Goal: Book appointment/travel/reservation

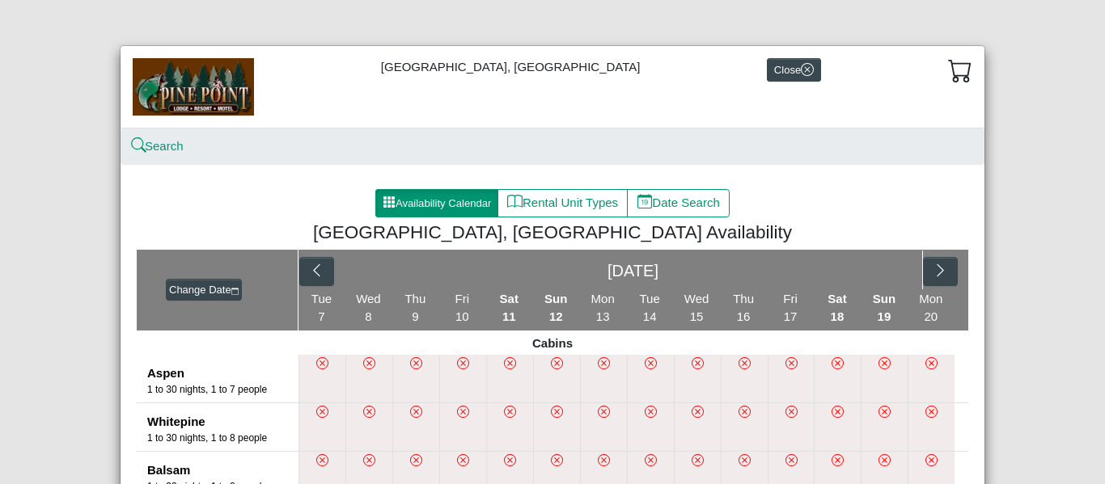
scroll to position [162, 0]
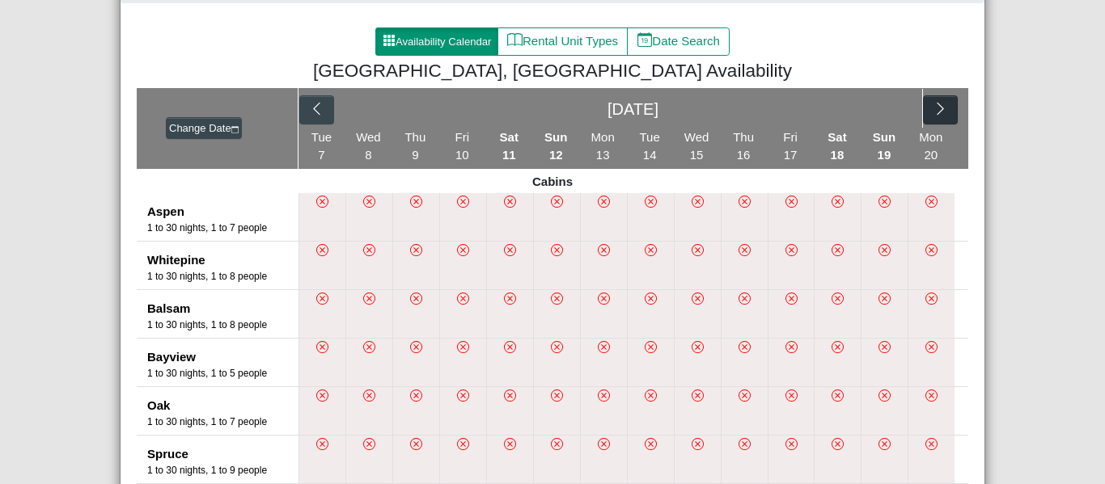
click at [935, 119] on button "button" at bounding box center [940, 109] width 35 height 29
click at [935, 119] on div "[DATE]" at bounding box center [633, 108] width 670 height 40
click at [824, 110] on icon "chevron right" at bounding box center [831, 108] width 15 height 15
click at [939, 114] on icon "chevron right" at bounding box center [939, 108] width 15 height 15
click at [924, 113] on icon "chevron right" at bounding box center [925, 108] width 15 height 15
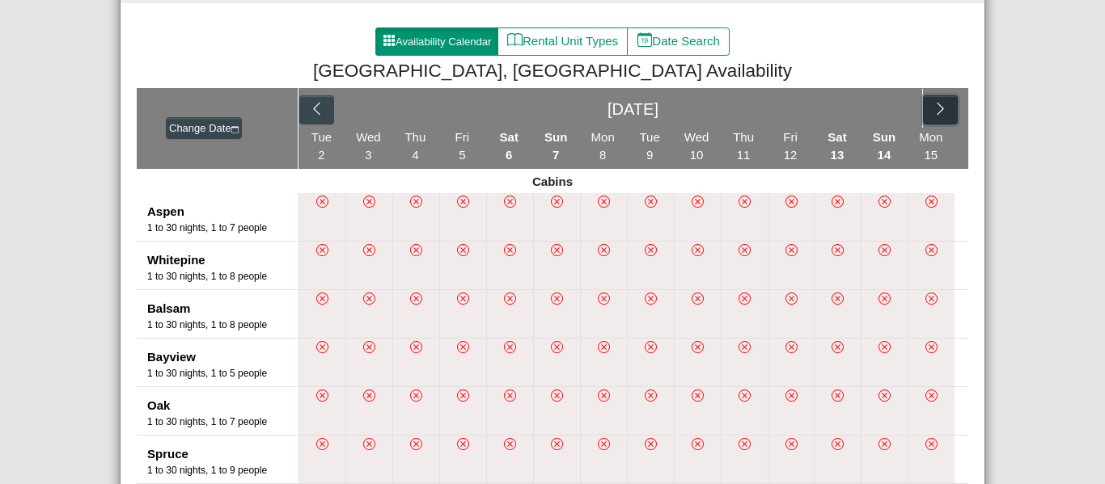
click at [924, 113] on button "button" at bounding box center [940, 109] width 35 height 29
click at [924, 113] on div "[DATE]" at bounding box center [633, 108] width 670 height 40
click at [834, 109] on button "button" at bounding box center [831, 109] width 35 height 29
click at [936, 114] on icon "chevron right" at bounding box center [939, 108] width 15 height 15
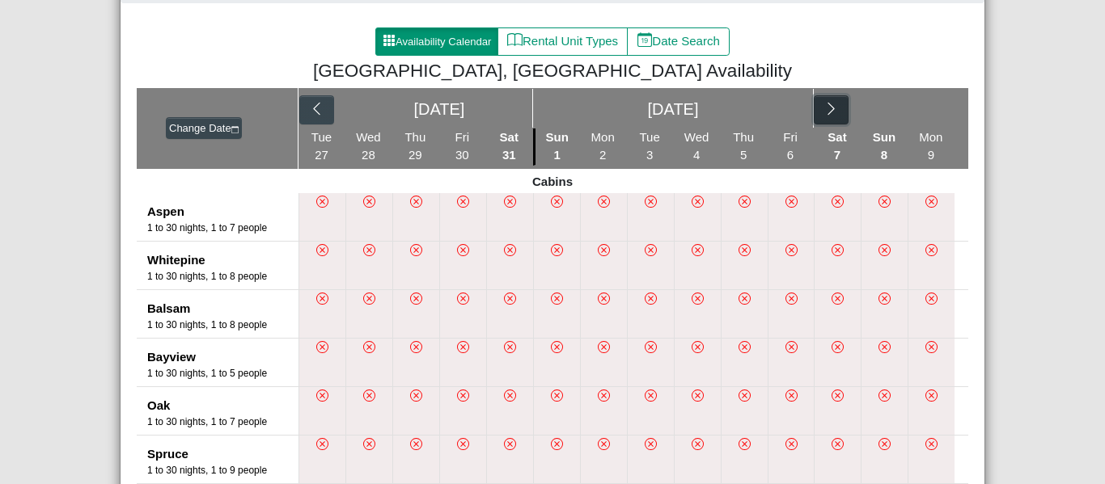
click at [828, 110] on icon "chevron right" at bounding box center [831, 109] width 6 height 12
click at [937, 113] on icon "chevron right" at bounding box center [940, 109] width 6 height 12
click at [823, 106] on icon "chevron right" at bounding box center [830, 108] width 15 height 15
click at [932, 111] on icon "chevron right" at bounding box center [939, 108] width 15 height 15
click at [823, 111] on icon "chevron right" at bounding box center [830, 108] width 15 height 15
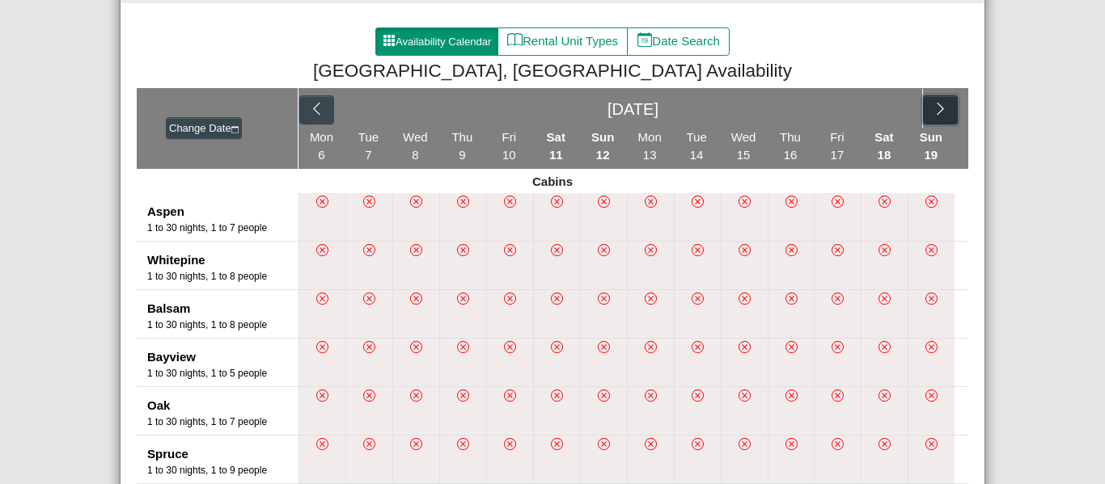
click at [932, 108] on icon "chevron right" at bounding box center [939, 108] width 15 height 15
click at [835, 112] on button "button" at bounding box center [831, 109] width 35 height 29
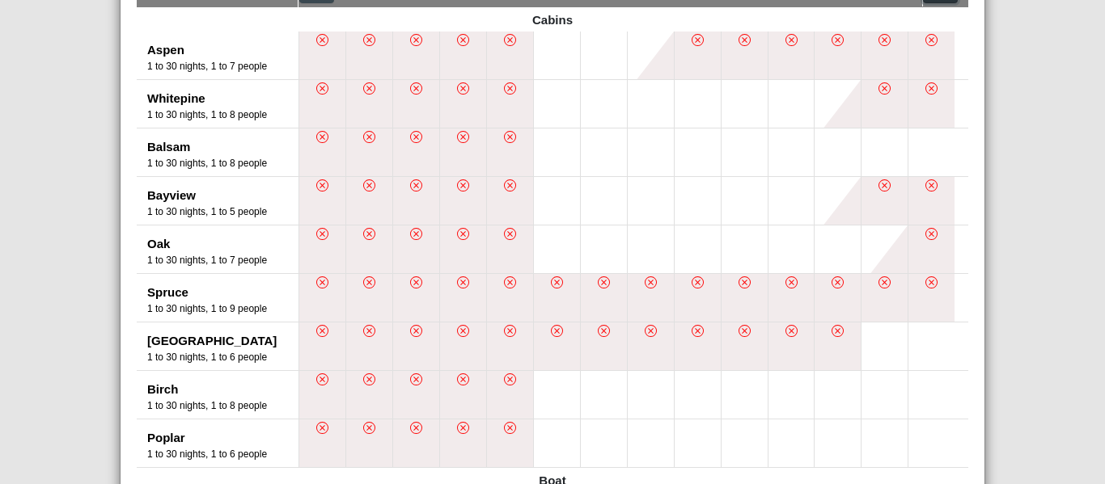
scroll to position [243, 0]
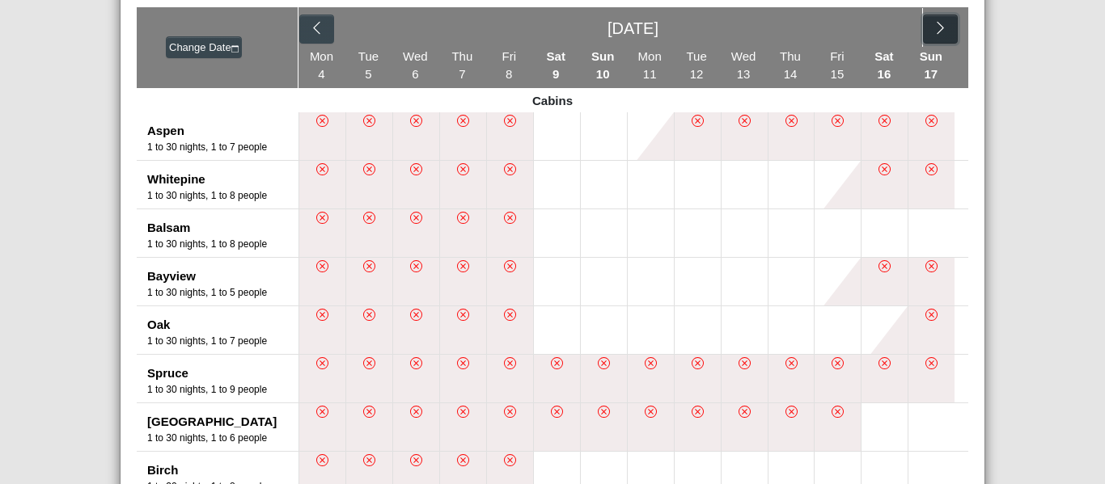
click at [932, 30] on icon "chevron right" at bounding box center [939, 27] width 15 height 15
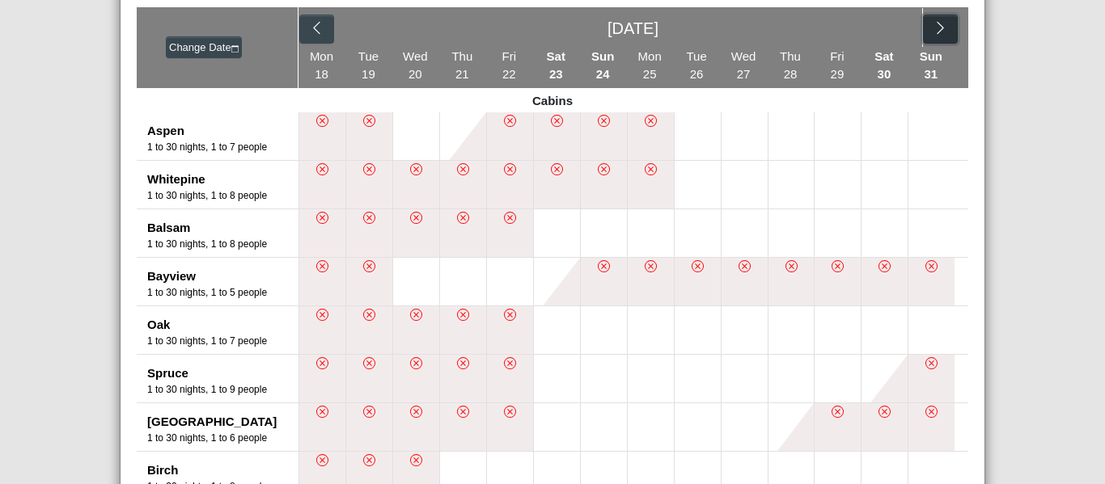
click at [939, 27] on icon "chevron right" at bounding box center [939, 27] width 15 height 15
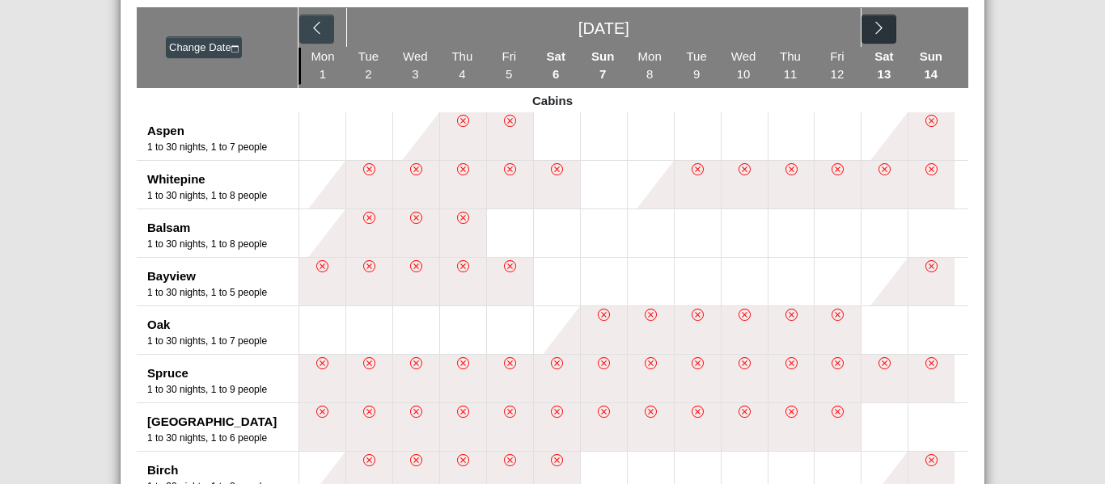
click at [939, 27] on div "[DATE]" at bounding box center [633, 27] width 670 height 40
click at [886, 30] on button "button" at bounding box center [878, 29] width 35 height 29
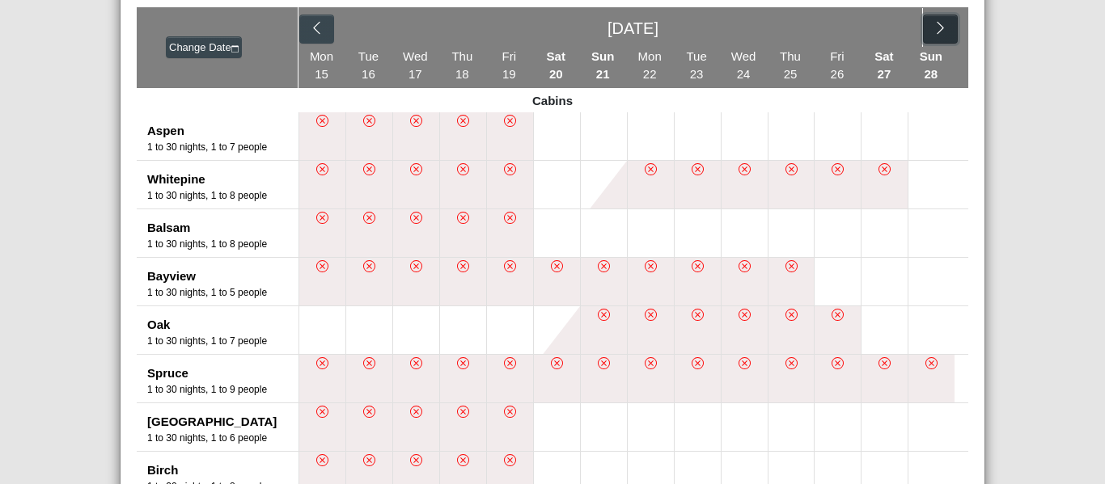
click at [935, 30] on icon "chevron right" at bounding box center [939, 27] width 15 height 15
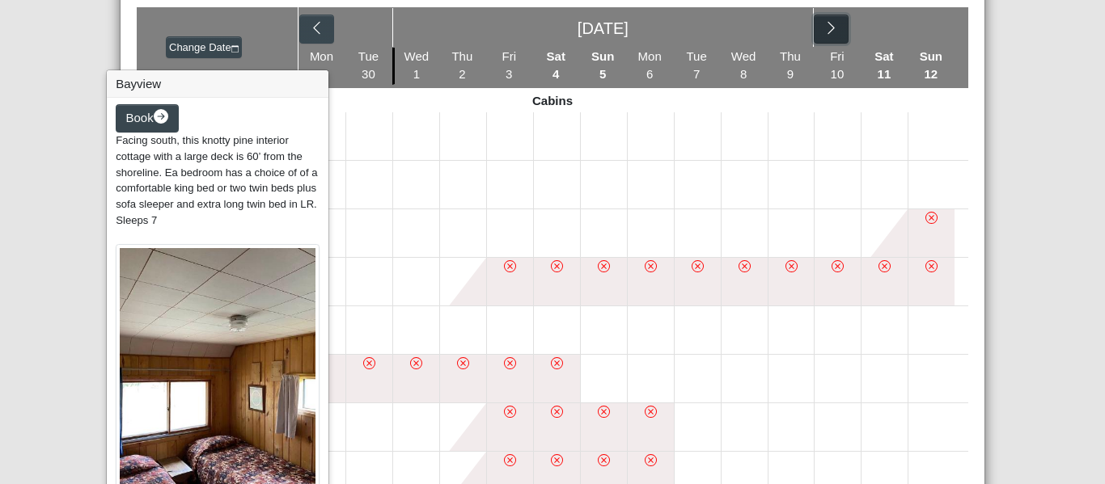
scroll to position [324, 0]
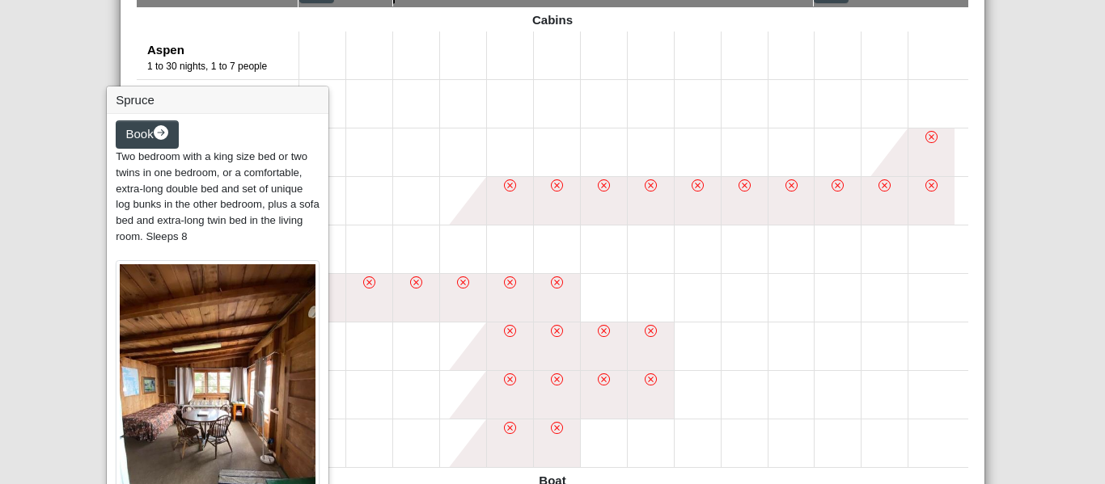
click at [158, 288] on img at bounding box center [218, 394] width 204 height 269
